Goal: Check status: Check status

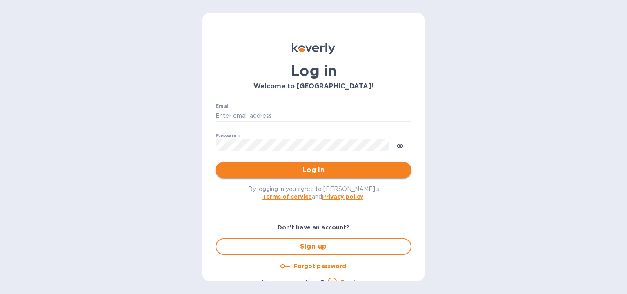
type input "mizy@simpleforwarding.com"
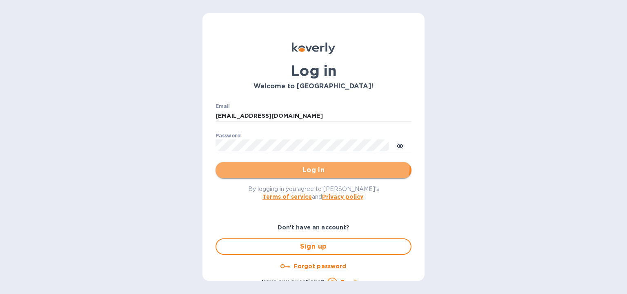
click at [311, 162] on button "Log in" at bounding box center [314, 170] width 196 height 16
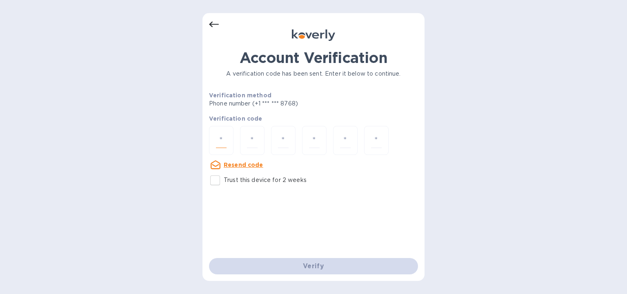
click at [225, 139] on input "number" at bounding box center [221, 140] width 11 height 15
paste input "9"
type input "9"
type input "6"
type input "0"
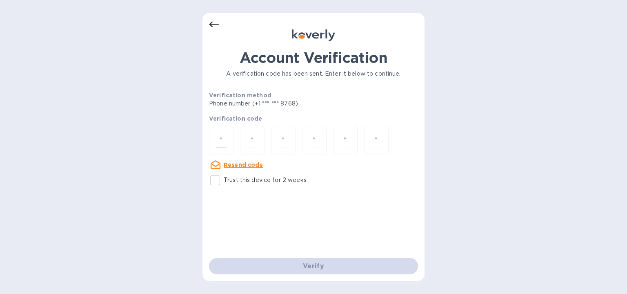
type input "9"
type input "0"
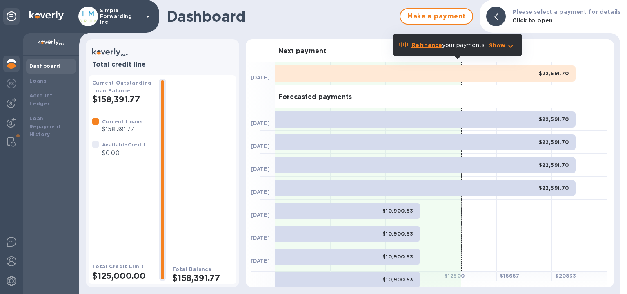
click at [120, 170] on div "Current Loans $158,391.77 Available Credit $0.00" at bounding box center [122, 182] width 60 height 131
drag, startPoint x: 537, startPoint y: 71, endPoint x: 562, endPoint y: 82, distance: 26.5
click at [562, 82] on div "$22,591.70" at bounding box center [441, 73] width 332 height 23
copy div "$22,591.70"
